Goal: Information Seeking & Learning: Find specific page/section

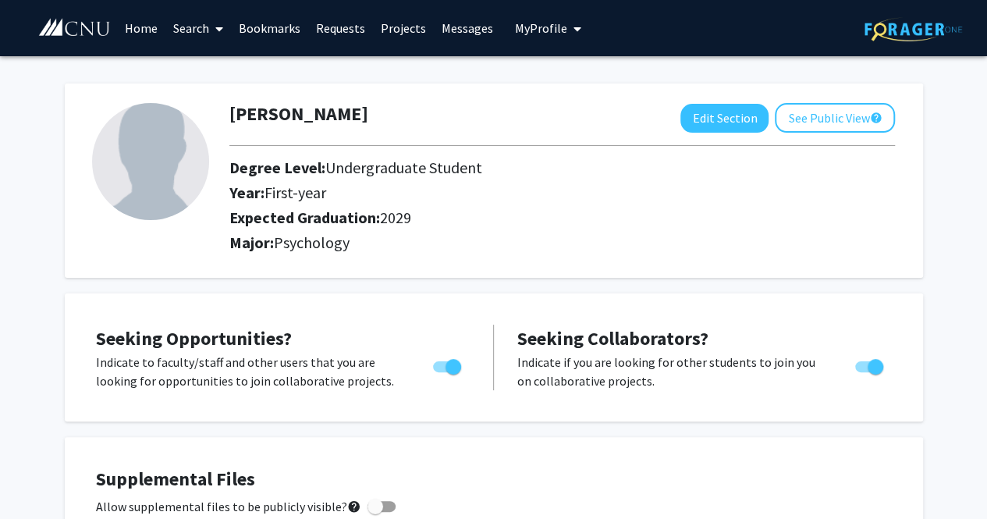
click at [195, 23] on link "Search" at bounding box center [198, 28] width 66 height 55
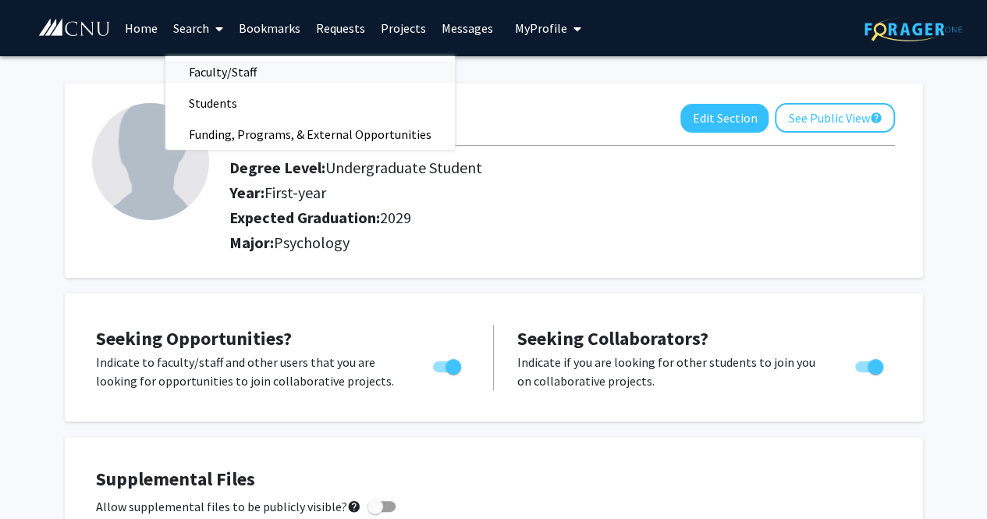
click at [224, 73] on span "Faculty/Staff" at bounding box center [222, 71] width 115 height 31
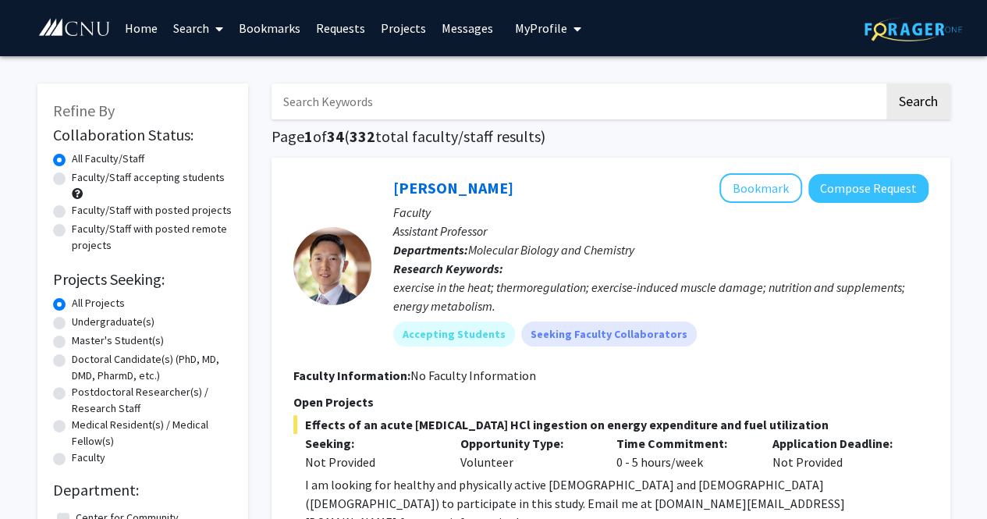
click at [359, 101] on input "Search Keywords" at bounding box center [577, 101] width 612 height 36
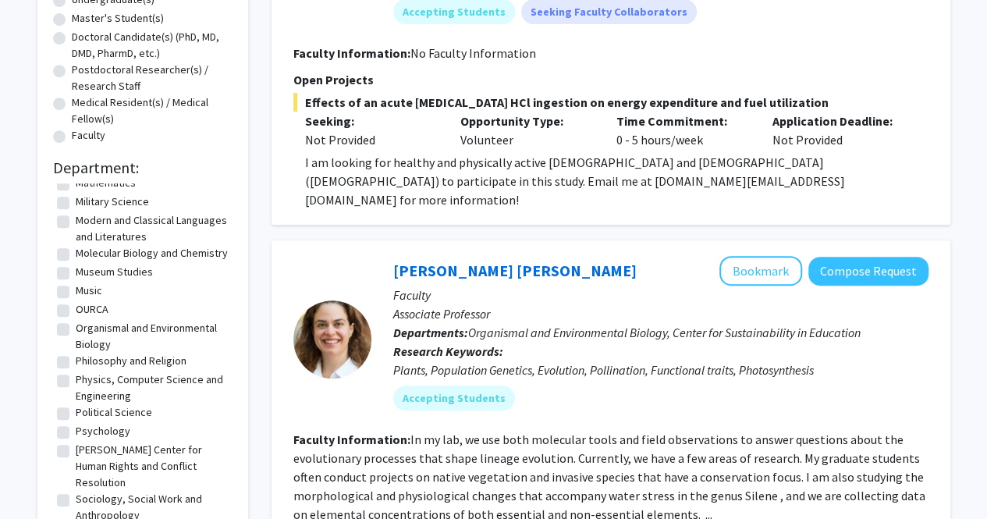
scroll to position [336, 0]
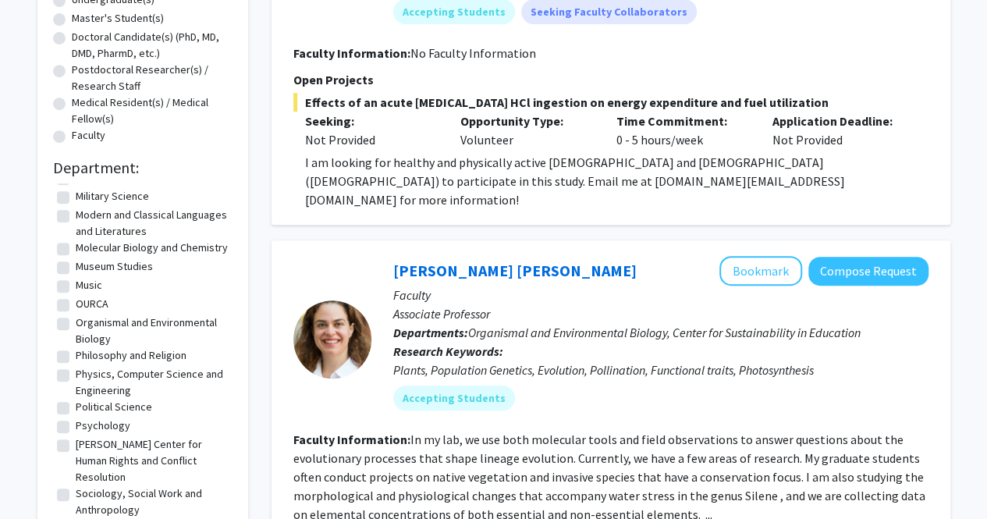
click at [111, 429] on label "Psychology" at bounding box center [103, 425] width 55 height 16
click at [86, 427] on input "Psychology" at bounding box center [81, 422] width 10 height 10
checkbox input "true"
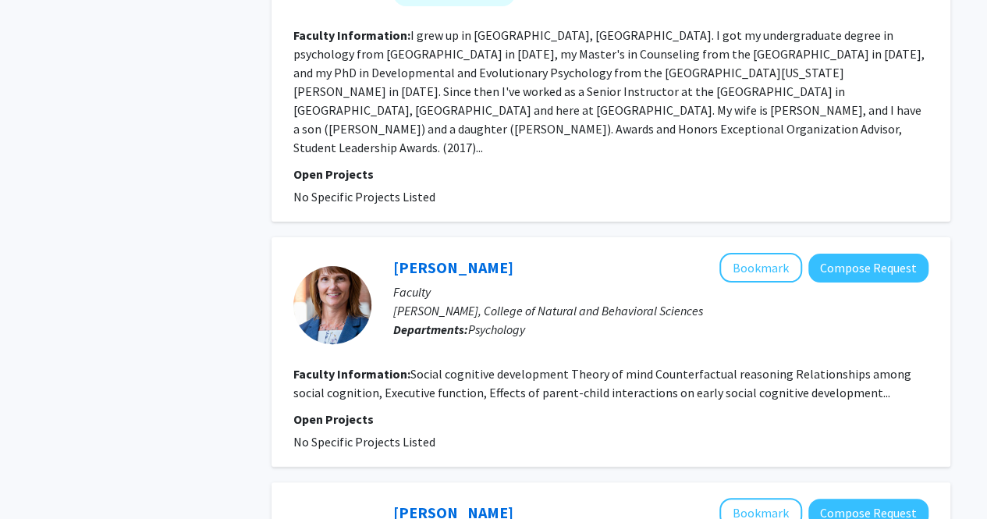
scroll to position [3313, 0]
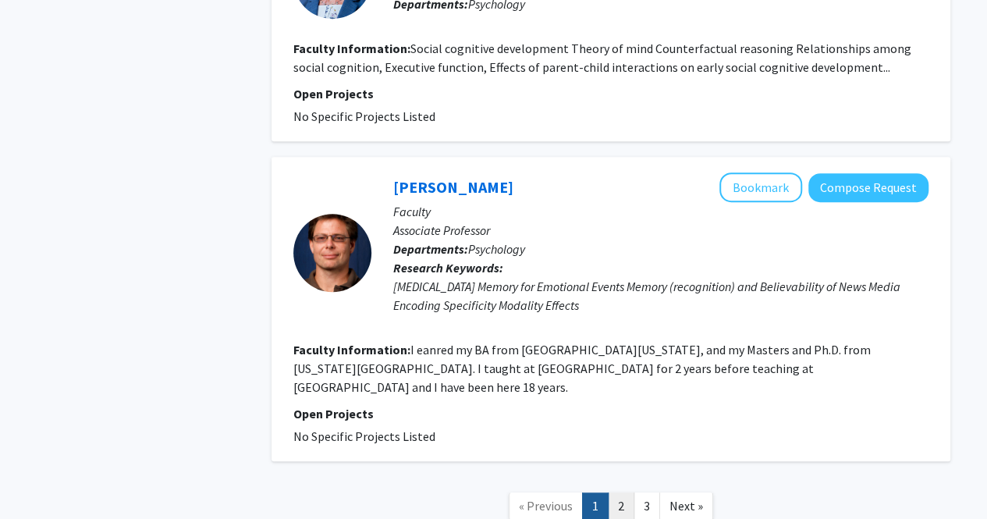
click at [632, 492] on link "2" at bounding box center [621, 505] width 27 height 27
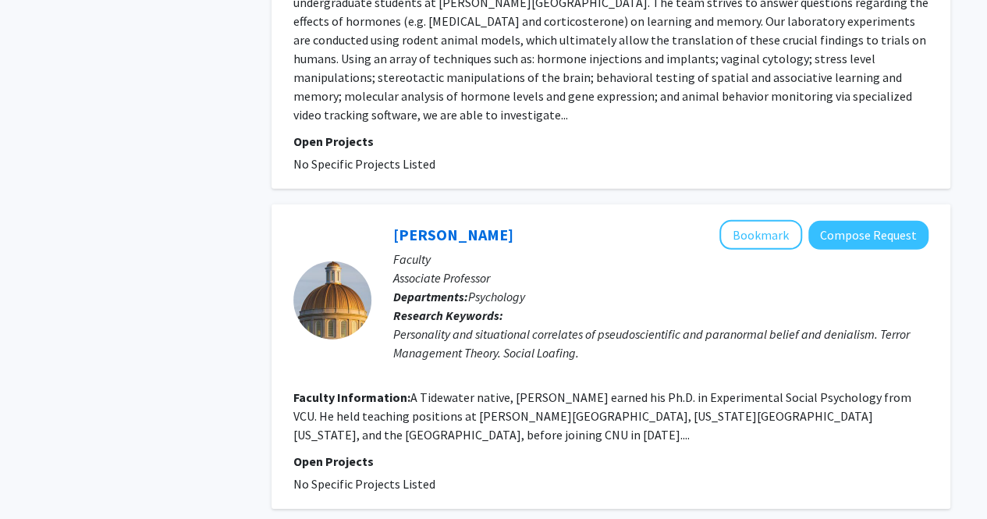
scroll to position [2117, 0]
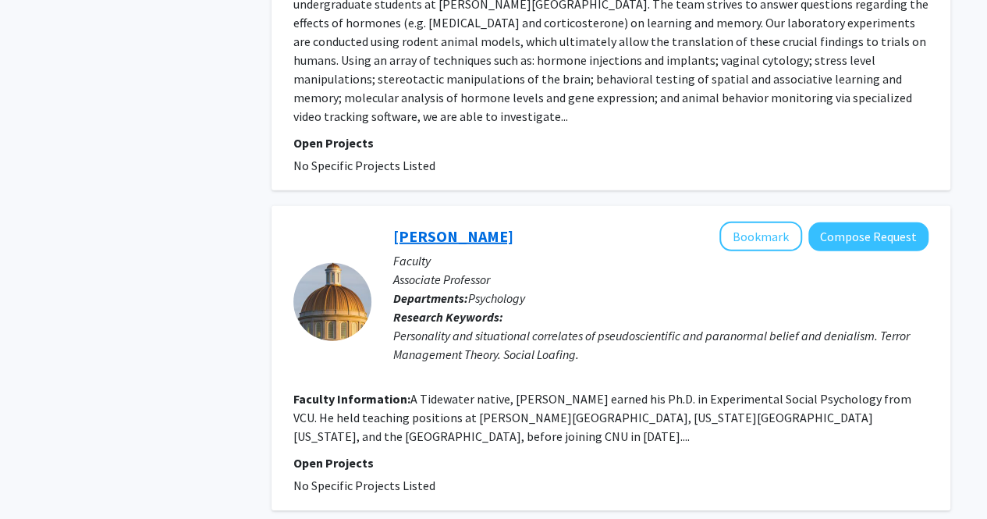
click at [445, 226] on link "[PERSON_NAME]" at bounding box center [453, 235] width 120 height 19
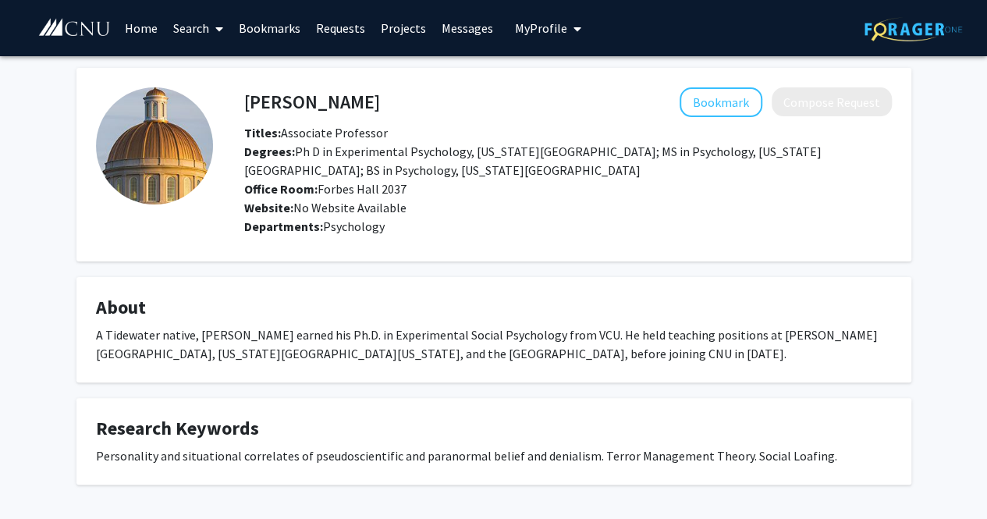
scroll to position [62, 0]
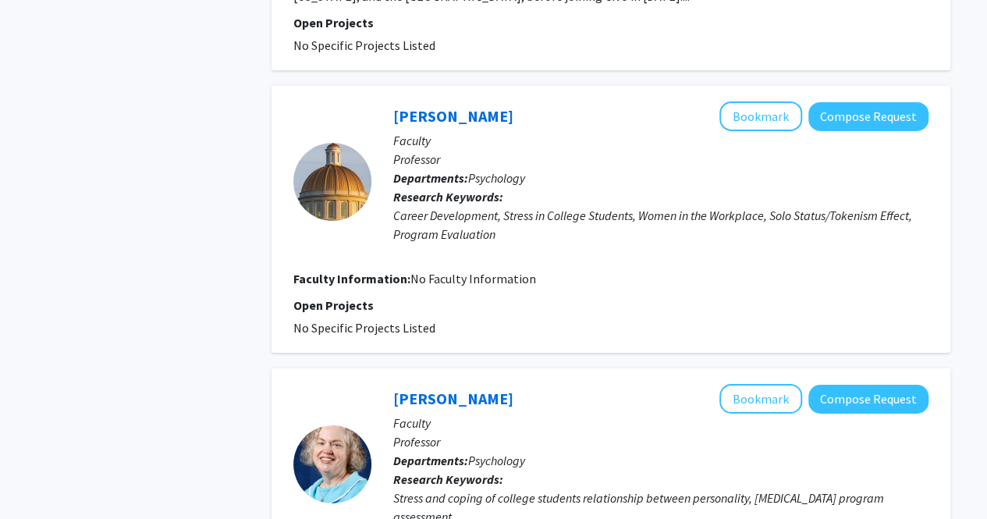
scroll to position [2808, 0]
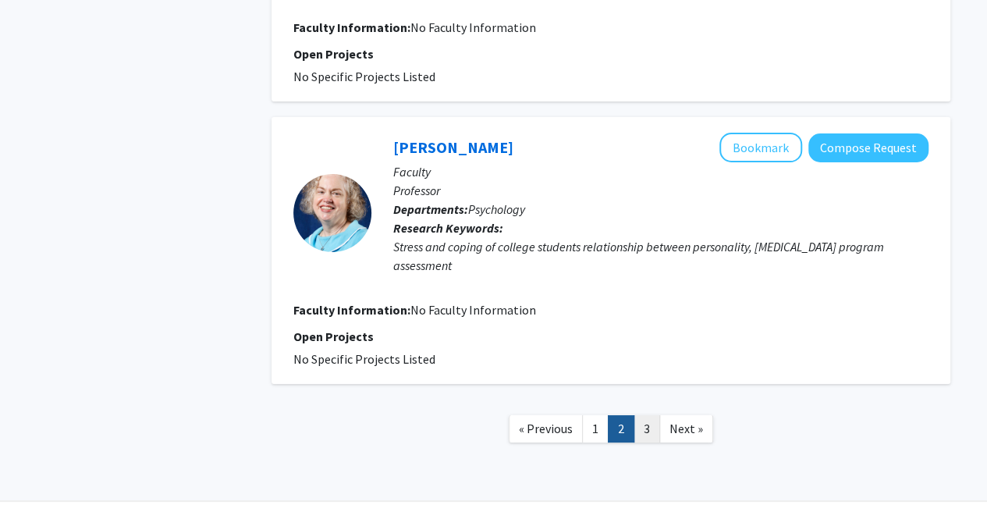
click at [641, 415] on link "3" at bounding box center [646, 428] width 27 height 27
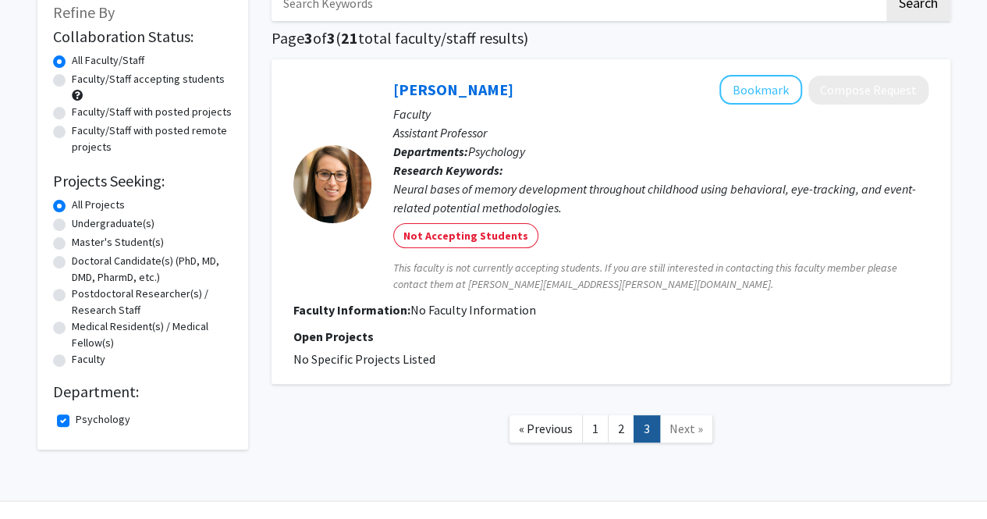
scroll to position [136, 0]
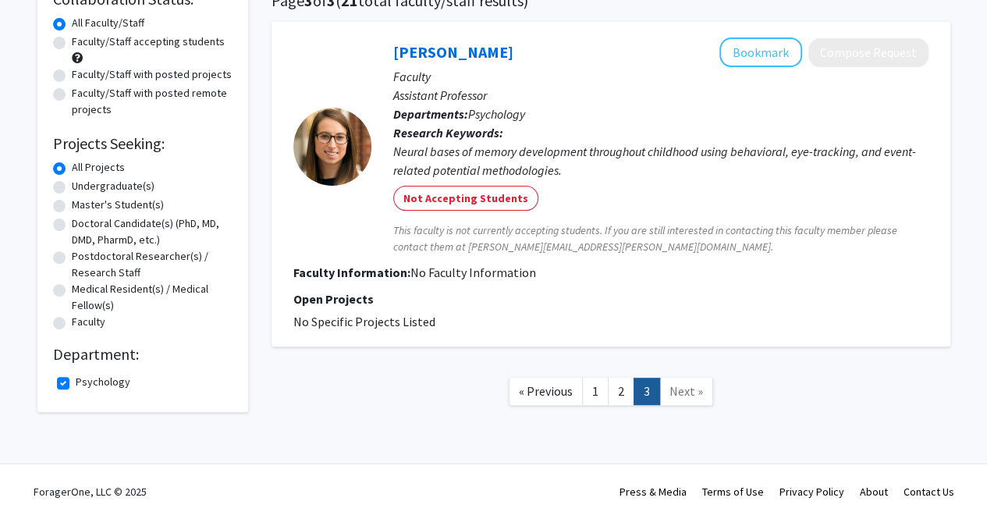
click at [87, 386] on label "Psychology" at bounding box center [103, 382] width 55 height 16
click at [86, 384] on input "Psychology" at bounding box center [81, 379] width 10 height 10
checkbox input "false"
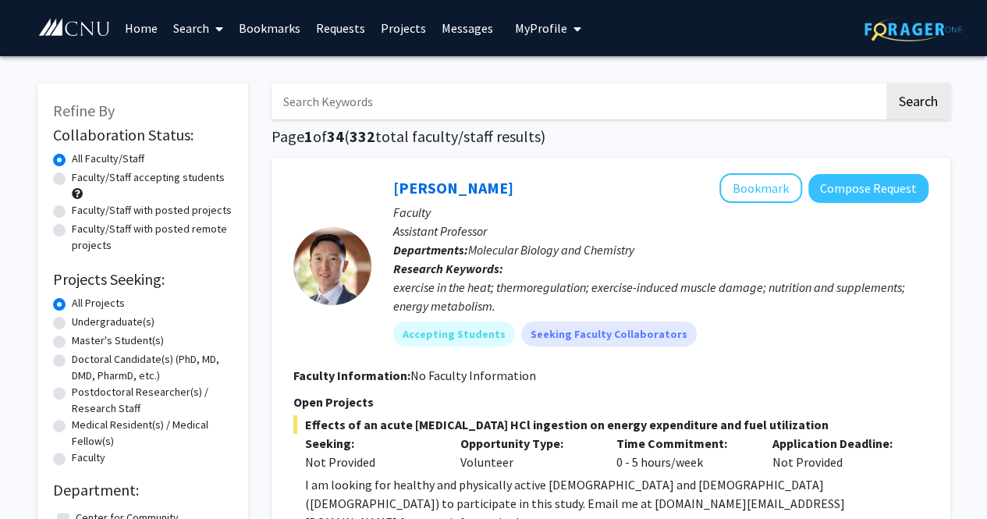
click at [445, 99] on input "Search Keywords" at bounding box center [577, 101] width 612 height 36
type input "[PERSON_NAME]"
click at [886, 83] on button "Search" at bounding box center [918, 101] width 64 height 36
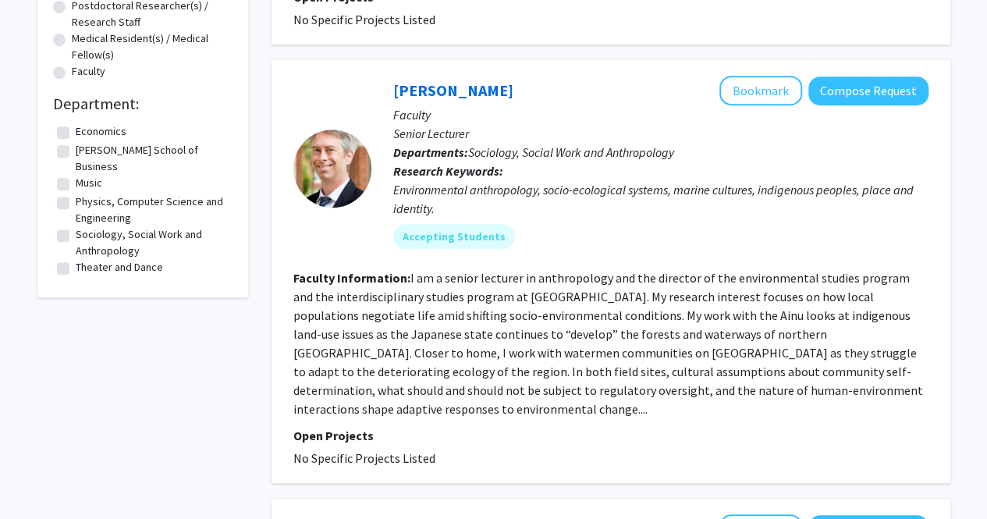
scroll to position [387, 0]
click at [409, 83] on div "[PERSON_NAME] Bookmark Compose Request" at bounding box center [660, 90] width 535 height 30
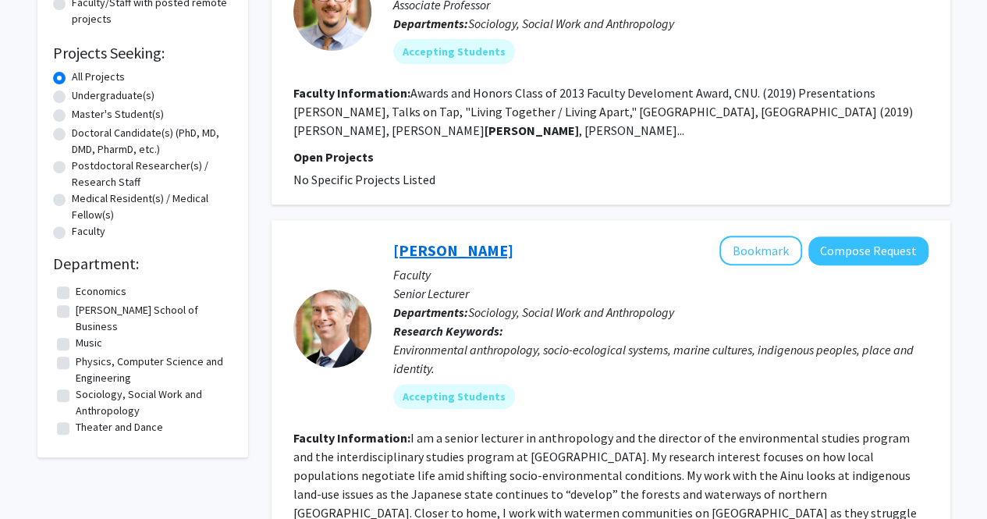
click at [406, 240] on link "[PERSON_NAME]" at bounding box center [453, 249] width 120 height 19
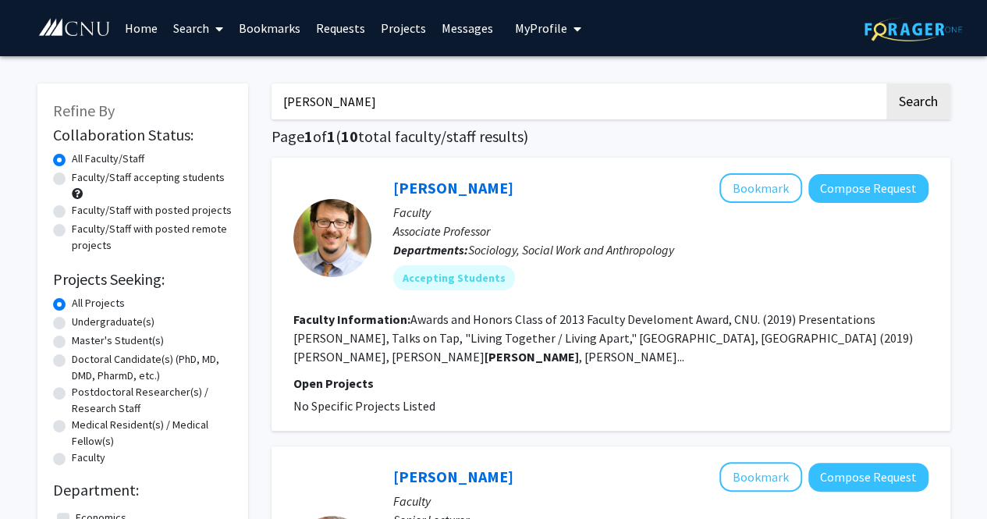
click at [318, 100] on input "[PERSON_NAME]" at bounding box center [577, 101] width 612 height 36
type input "="
click at [886, 83] on button "Search" at bounding box center [918, 101] width 64 height 36
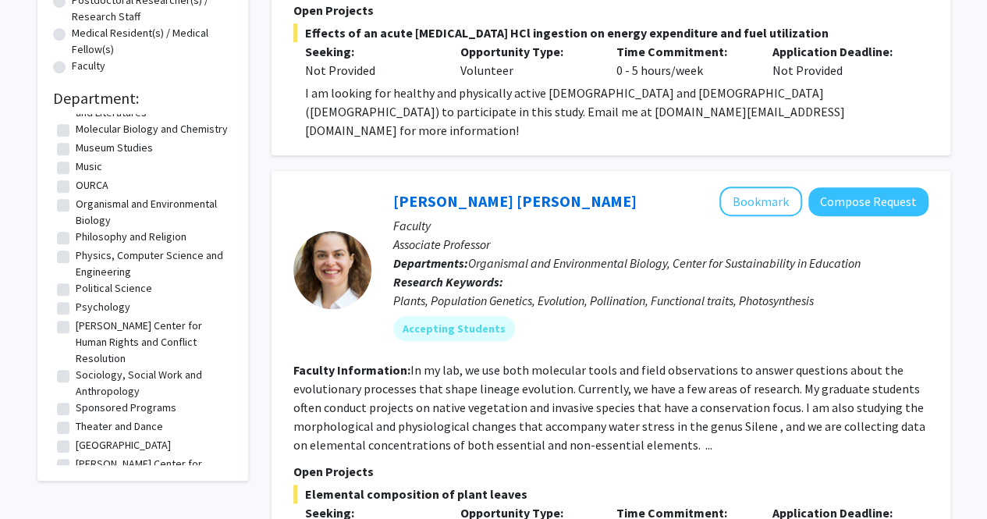
scroll to position [388, 0]
click at [101, 308] on label "Psychology" at bounding box center [103, 304] width 55 height 16
click at [86, 306] on input "Psychology" at bounding box center [81, 301] width 10 height 10
checkbox input "true"
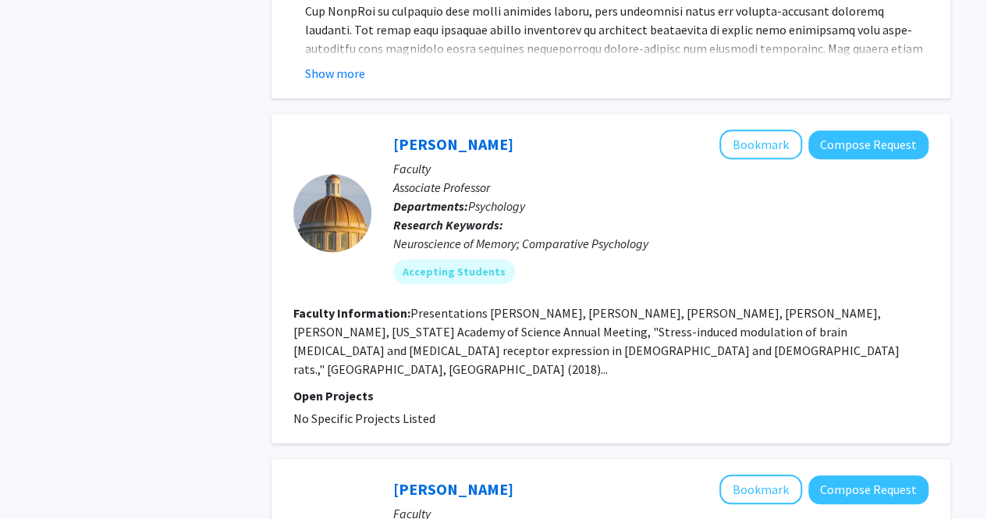
scroll to position [428, 0]
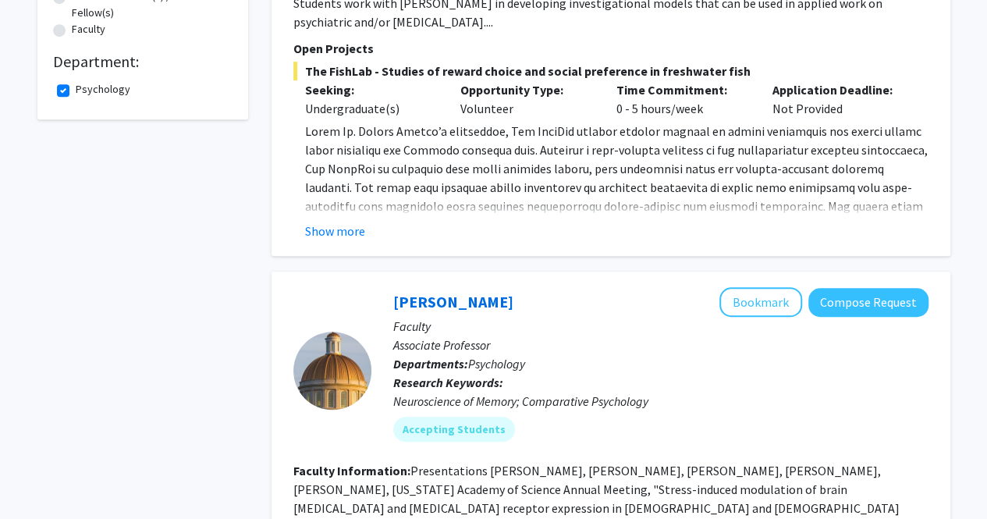
click at [64, 103] on fg-checkbox-list "Psychology Psychology" at bounding box center [142, 90] width 179 height 27
click at [64, 99] on fg-checkbox-list "Psychology Psychology" at bounding box center [142, 90] width 179 height 27
click at [76, 92] on label "Psychology" at bounding box center [103, 89] width 55 height 16
click at [76, 91] on input "Psychology" at bounding box center [81, 86] width 10 height 10
checkbox input "false"
